Goal: Transaction & Acquisition: Download file/media

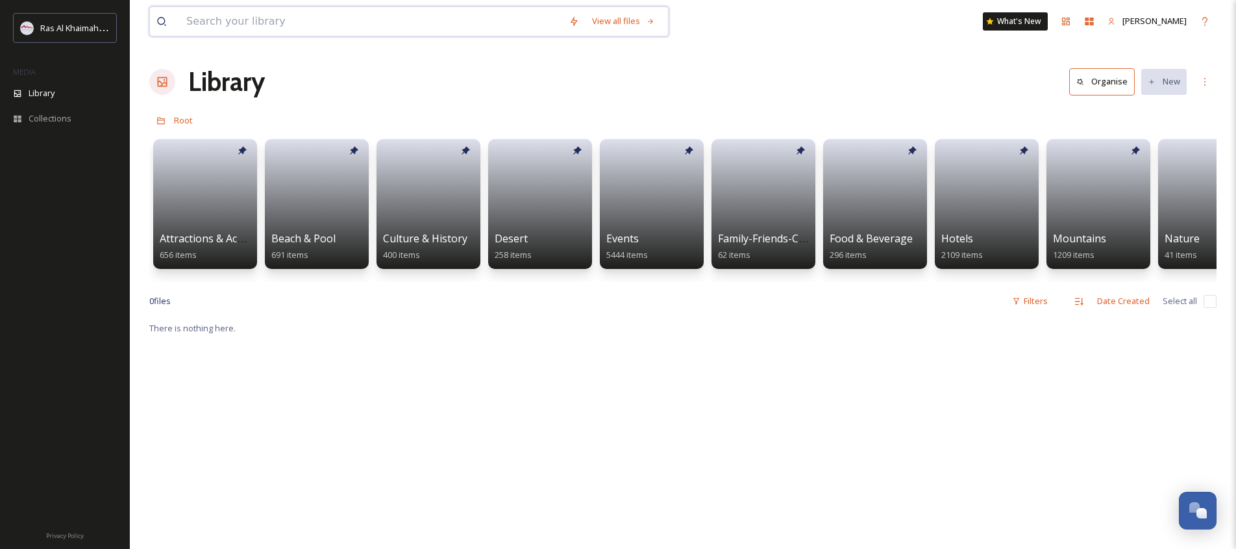
click at [208, 14] on input at bounding box center [371, 21] width 382 height 29
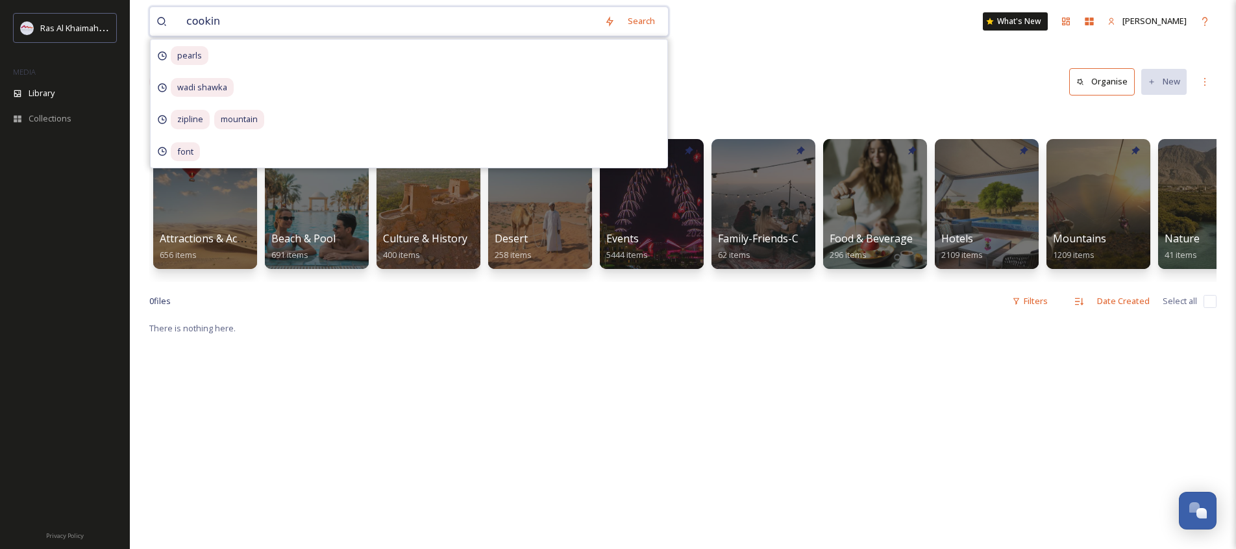
type input "cooking"
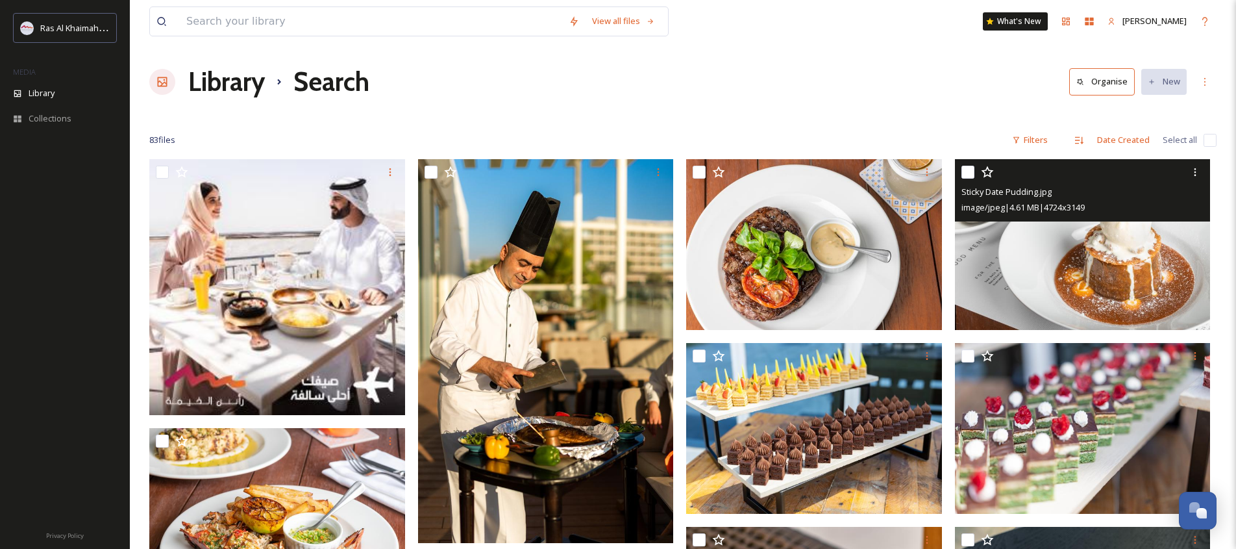
click at [1067, 253] on img at bounding box center [1083, 244] width 256 height 171
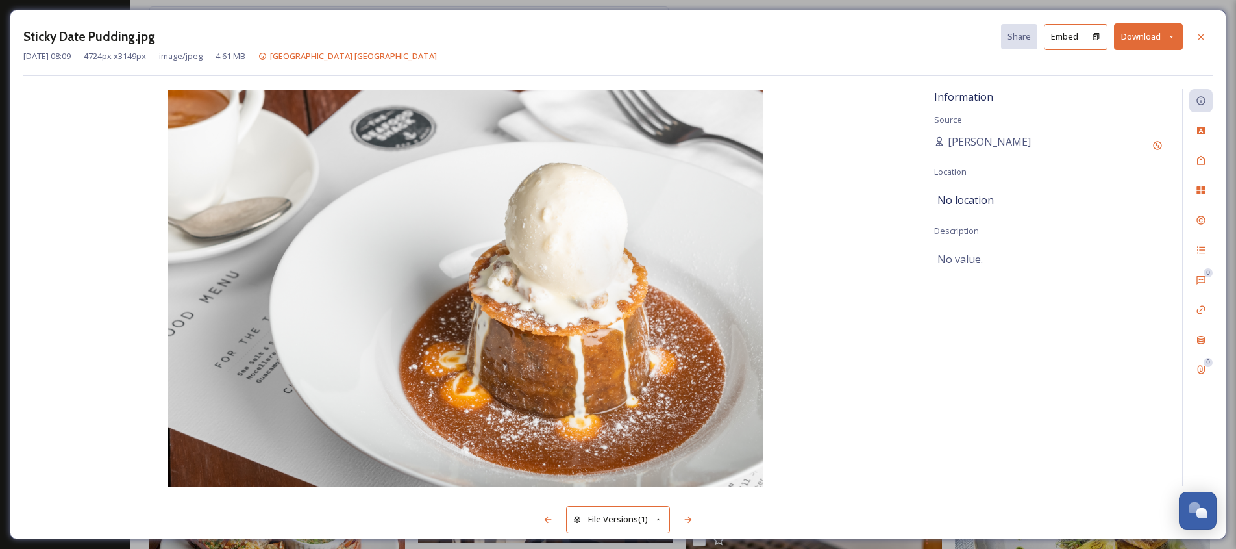
click at [1140, 39] on button "Download" at bounding box center [1148, 36] width 69 height 27
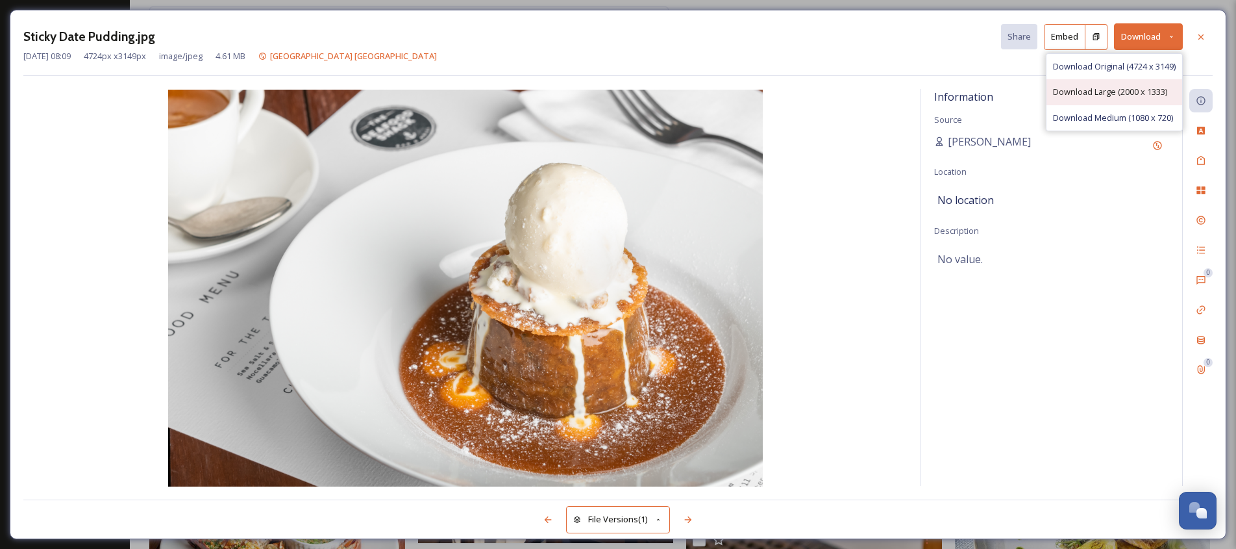
click at [1104, 93] on span "Download Large (2000 x 1333)" at bounding box center [1110, 92] width 114 height 12
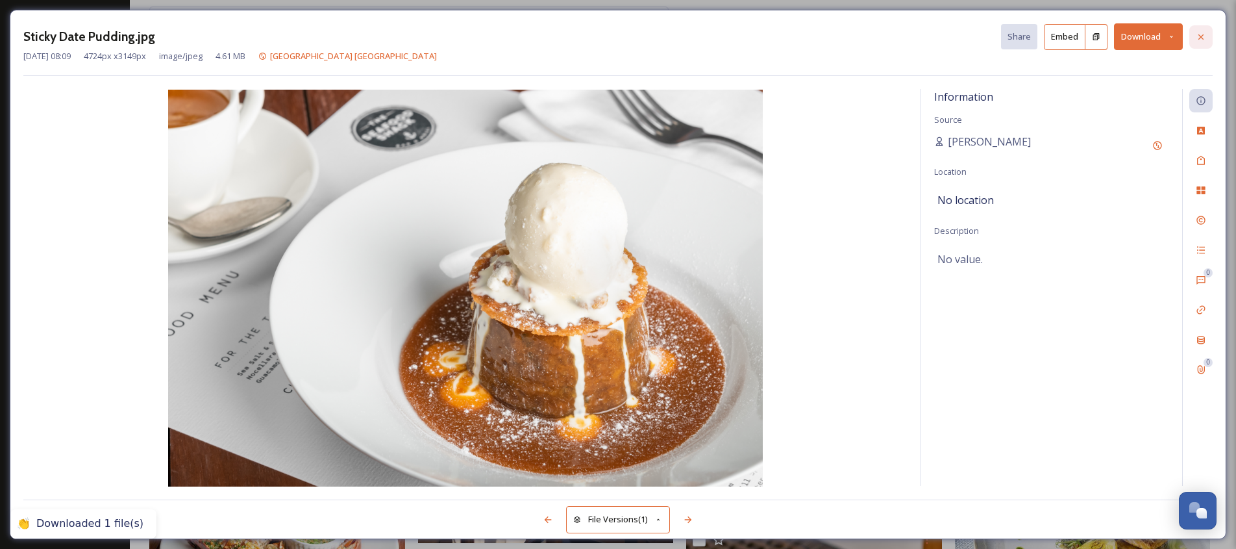
click at [1201, 38] on icon at bounding box center [1201, 37] width 10 height 10
